Goal: Task Accomplishment & Management: Use online tool/utility

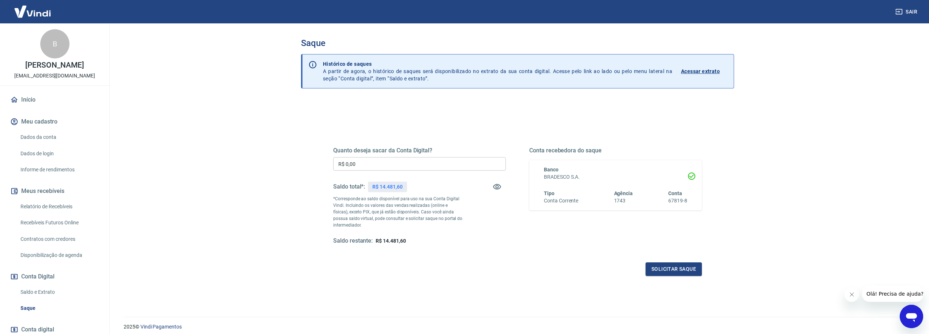
click at [409, 167] on input "R$ 0,00" at bounding box center [419, 164] width 173 height 14
type input "R$ 14.481,60"
click at [686, 269] on button "Solicitar saque" at bounding box center [673, 269] width 56 height 14
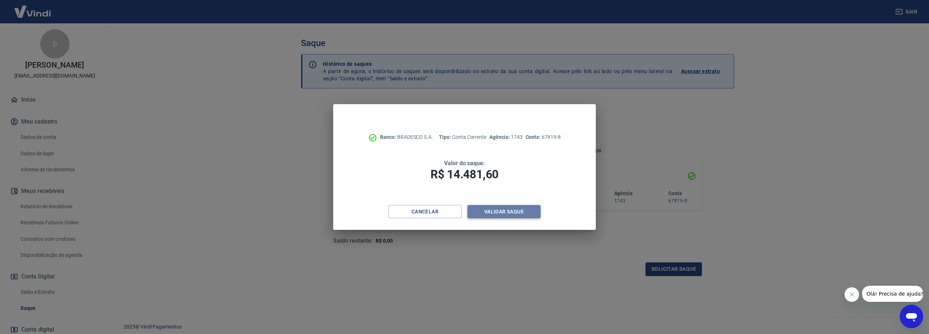
click at [508, 214] on button "Validar saque" at bounding box center [503, 212] width 73 height 14
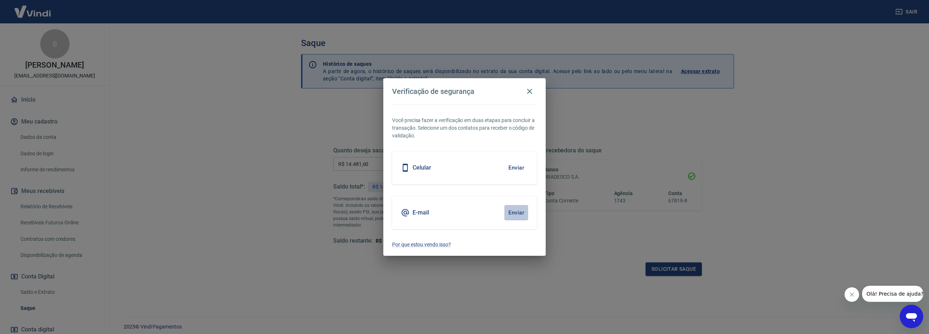
drag, startPoint x: 508, startPoint y: 208, endPoint x: 473, endPoint y: 143, distance: 74.1
click at [508, 208] on button "Enviar" at bounding box center [516, 212] width 24 height 15
click at [519, 217] on button "Enviar" at bounding box center [516, 212] width 24 height 15
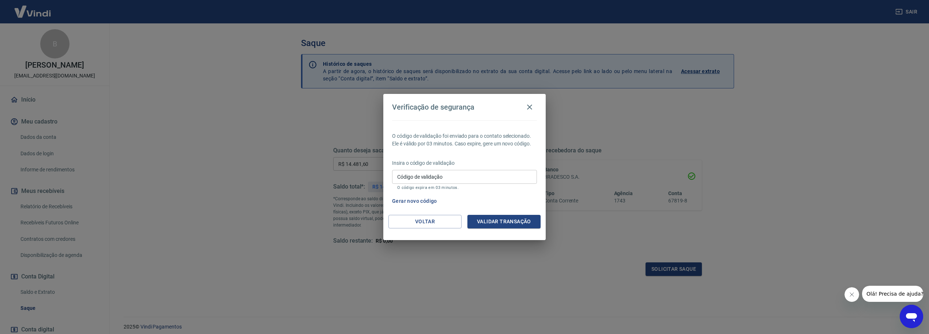
click at [459, 179] on input "Código de validação" at bounding box center [464, 177] width 145 height 14
paste input "723551"
type input "723551"
click at [516, 203] on div "Gerar novo código" at bounding box center [463, 201] width 148 height 14
click at [516, 218] on button "Validar transação" at bounding box center [503, 222] width 73 height 14
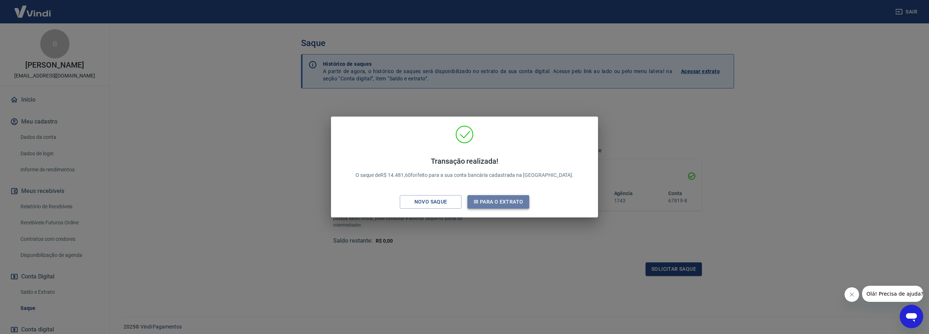
click at [488, 201] on button "Ir para o extrato" at bounding box center [498, 202] width 62 height 14
